Goal: Information Seeking & Learning: Understand process/instructions

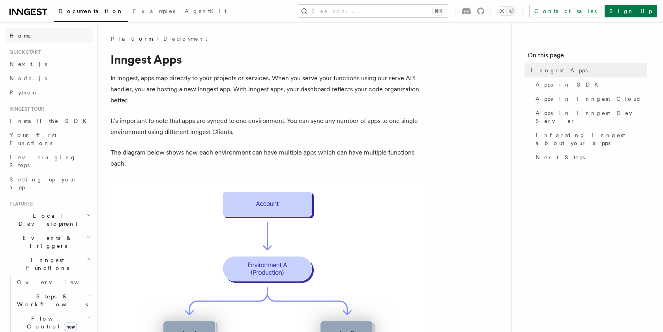
click at [18, 37] on span "Home" at bounding box center [20, 36] width 22 height 8
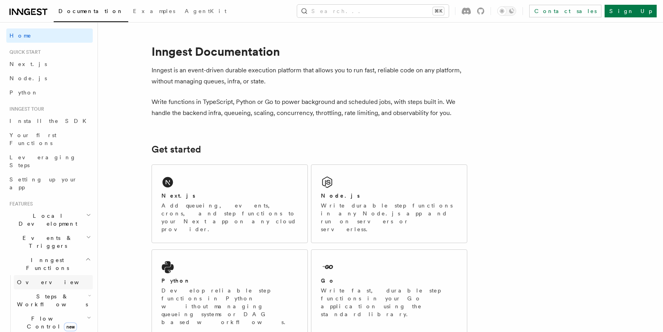
click at [24, 279] on span "Overview" at bounding box center [57, 282] width 81 height 6
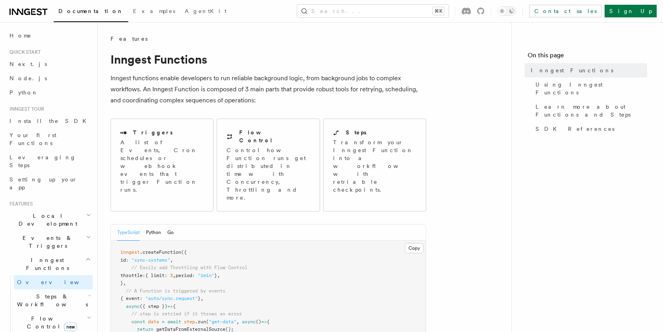
click at [24, 314] on span "Flow Control new" at bounding box center [50, 322] width 73 height 16
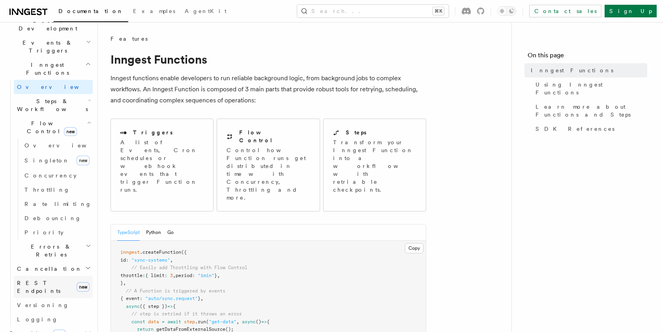
scroll to position [201, 0]
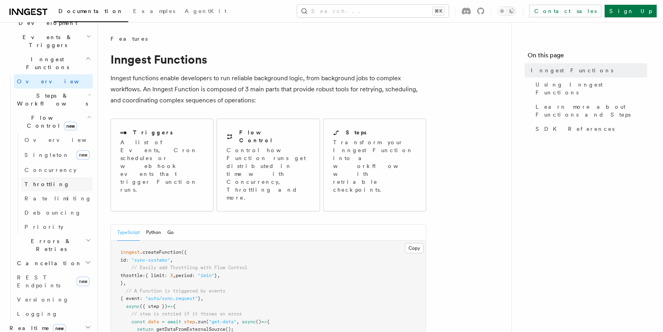
click at [45, 181] on span "Throttling" at bounding box center [46, 184] width 45 height 6
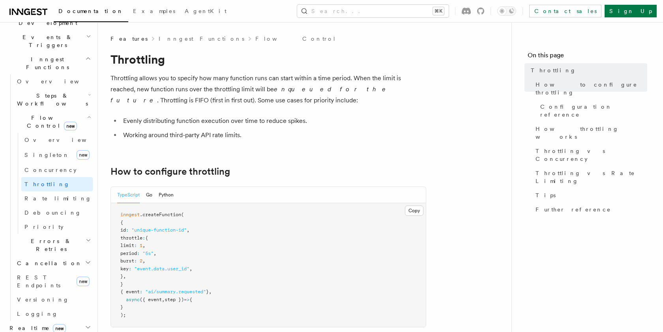
click at [250, 135] on li "Working around third-party API rate limits." at bounding box center [274, 135] width 306 height 11
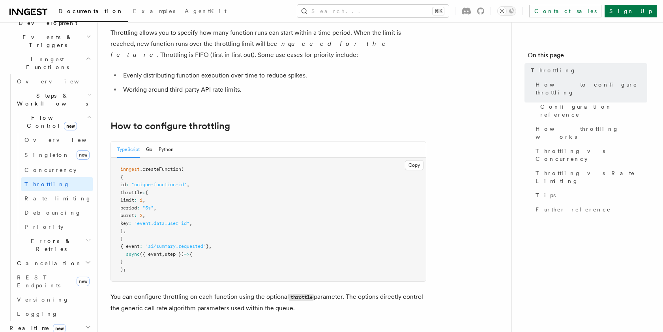
scroll to position [46, 0]
click at [28, 195] on span "Rate limiting" at bounding box center [57, 198] width 67 height 6
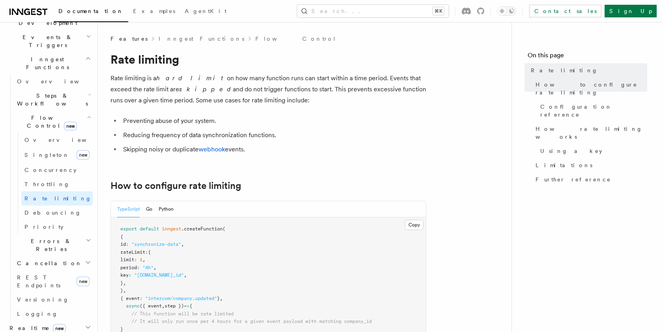
click at [252, 150] on li "Skipping noisy or duplicate webhook events." at bounding box center [274, 149] width 306 height 11
click at [43, 209] on span "Debouncing" at bounding box center [52, 212] width 57 height 6
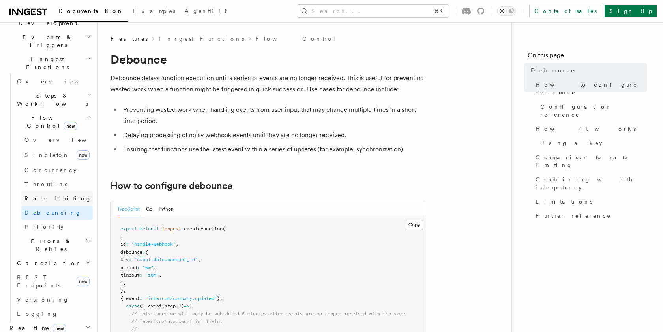
click at [43, 195] on span "Rate limiting" at bounding box center [57, 198] width 67 height 6
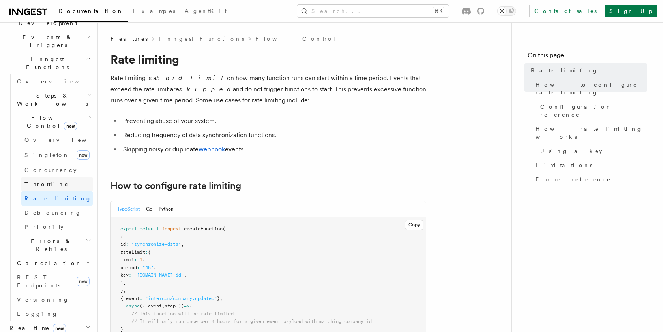
click at [41, 181] on span "Throttling" at bounding box center [46, 184] width 45 height 6
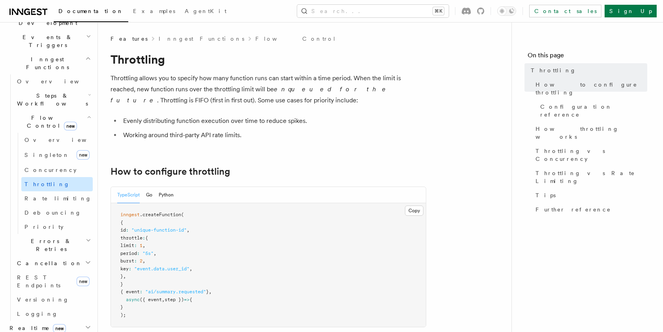
click at [49, 177] on link "Throttling" at bounding box center [56, 184] width 71 height 14
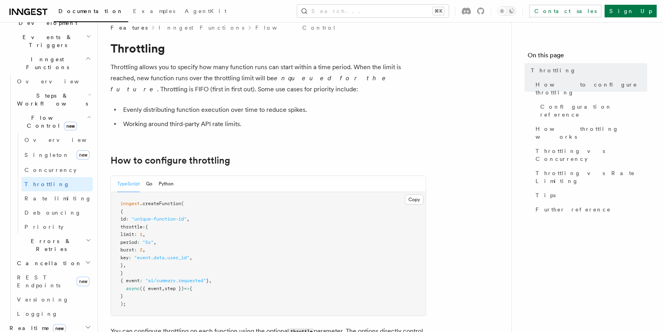
scroll to position [22, 0]
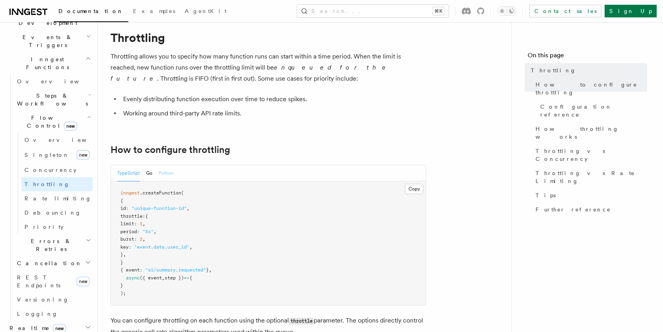
click at [169, 174] on button "Python" at bounding box center [166, 173] width 15 height 16
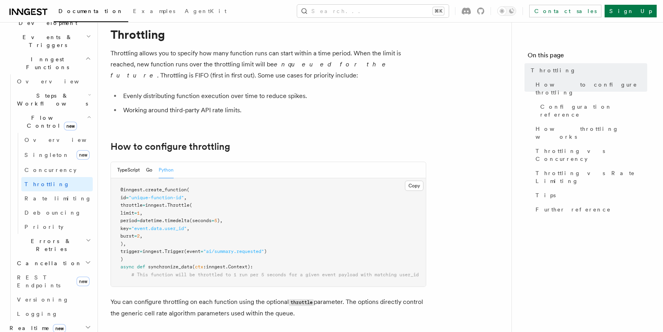
scroll to position [24, 0]
drag, startPoint x: 132, startPoint y: 215, endPoint x: 156, endPoint y: 237, distance: 32.8
click at [156, 237] on pre "@inngest . create_function ( id = "unique-function-id" , throttle = inngest. Th…" at bounding box center [268, 233] width 315 height 108
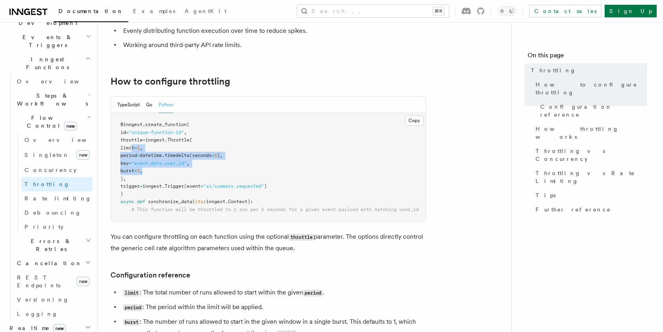
scroll to position [90, 0]
click at [41, 195] on span "Rate limiting" at bounding box center [57, 198] width 67 height 6
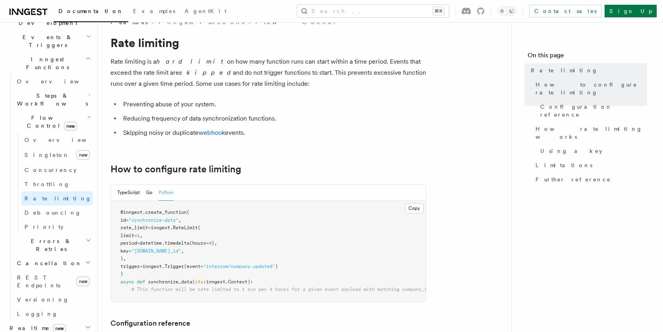
scroll to position [24, 0]
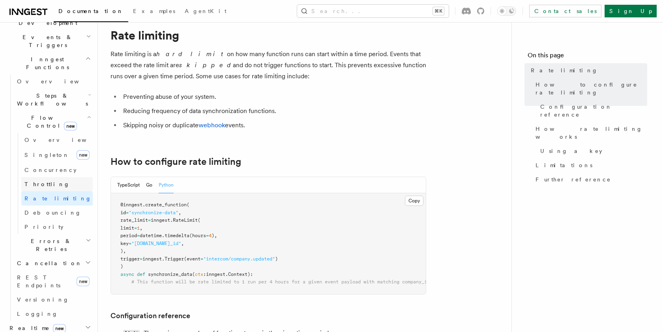
click at [38, 181] on span "Throttling" at bounding box center [46, 184] width 45 height 6
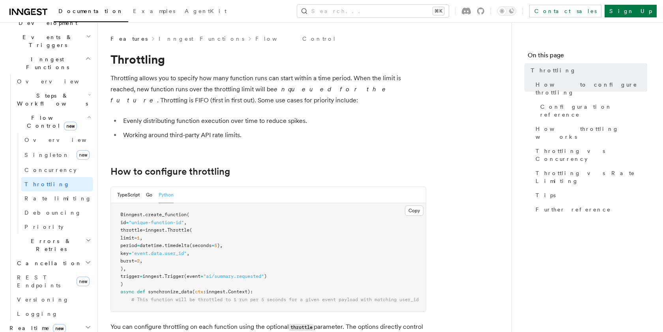
scroll to position [11, 0]
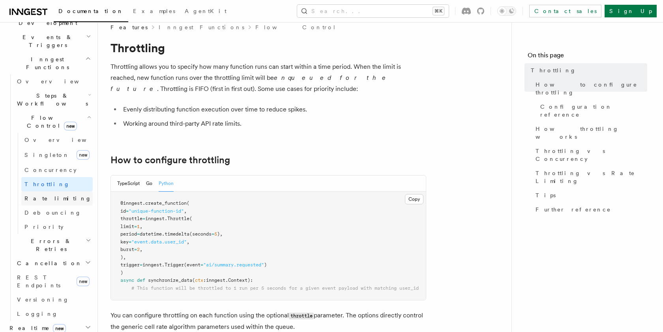
click at [42, 195] on span "Rate limiting" at bounding box center [57, 198] width 67 height 6
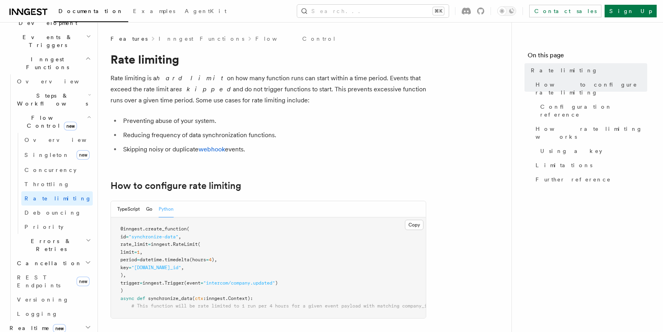
click at [25, 11] on icon at bounding box center [27, 12] width 6 height 6
